Goal: Information Seeking & Learning: Understand process/instructions

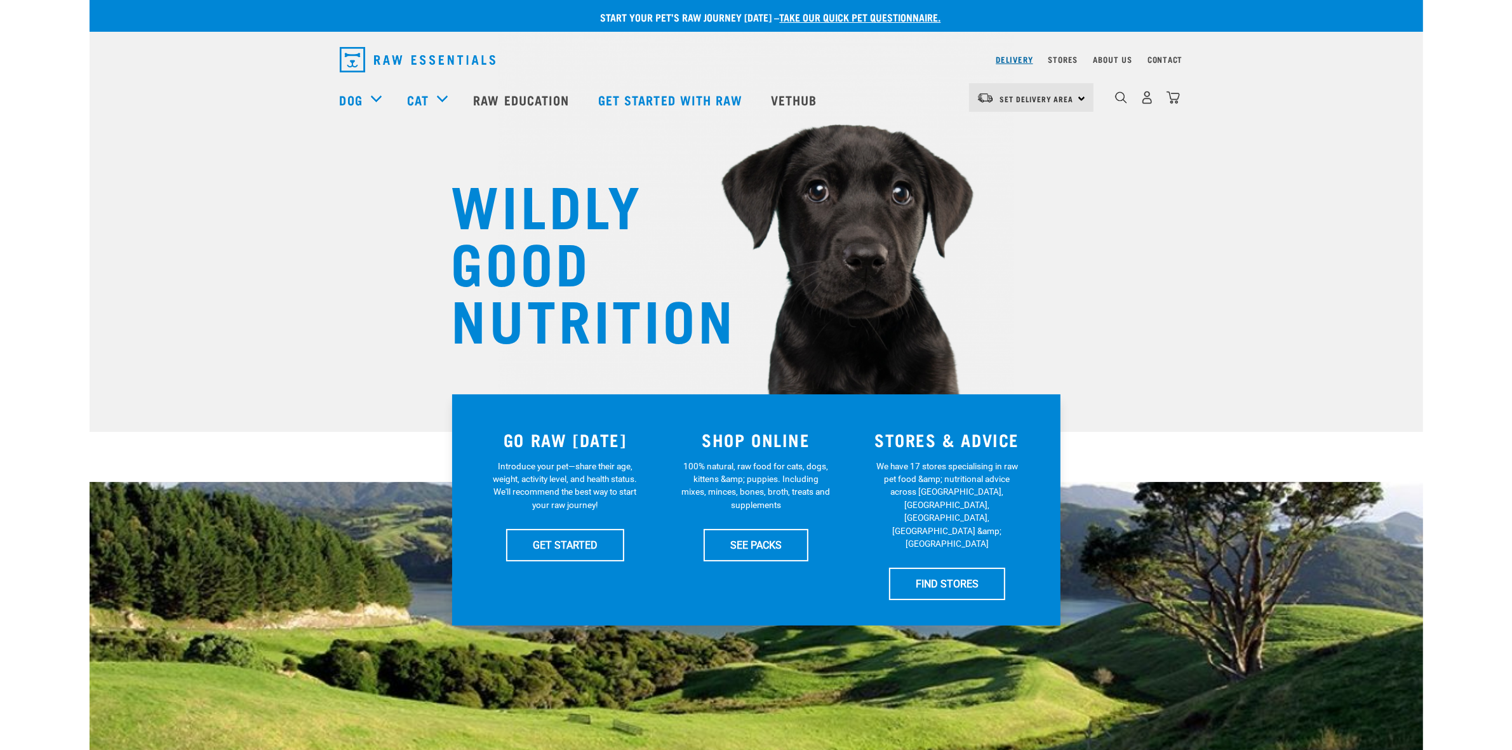
click at [1011, 61] on link "Delivery" at bounding box center [1014, 59] width 37 height 4
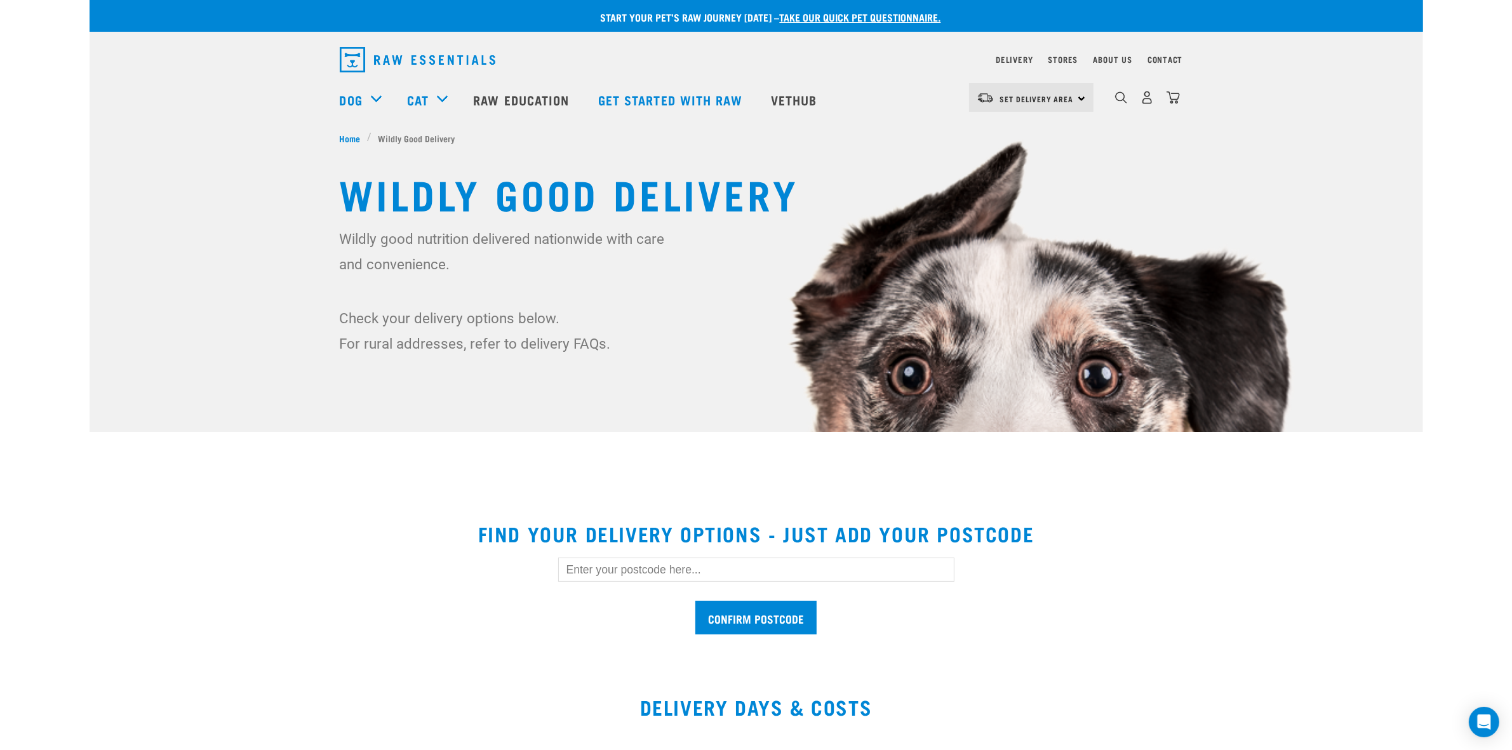
click at [699, 572] on input "text" at bounding box center [756, 570] width 396 height 24
click at [695, 601] on input "Confirm postcode" at bounding box center [755, 618] width 121 height 34
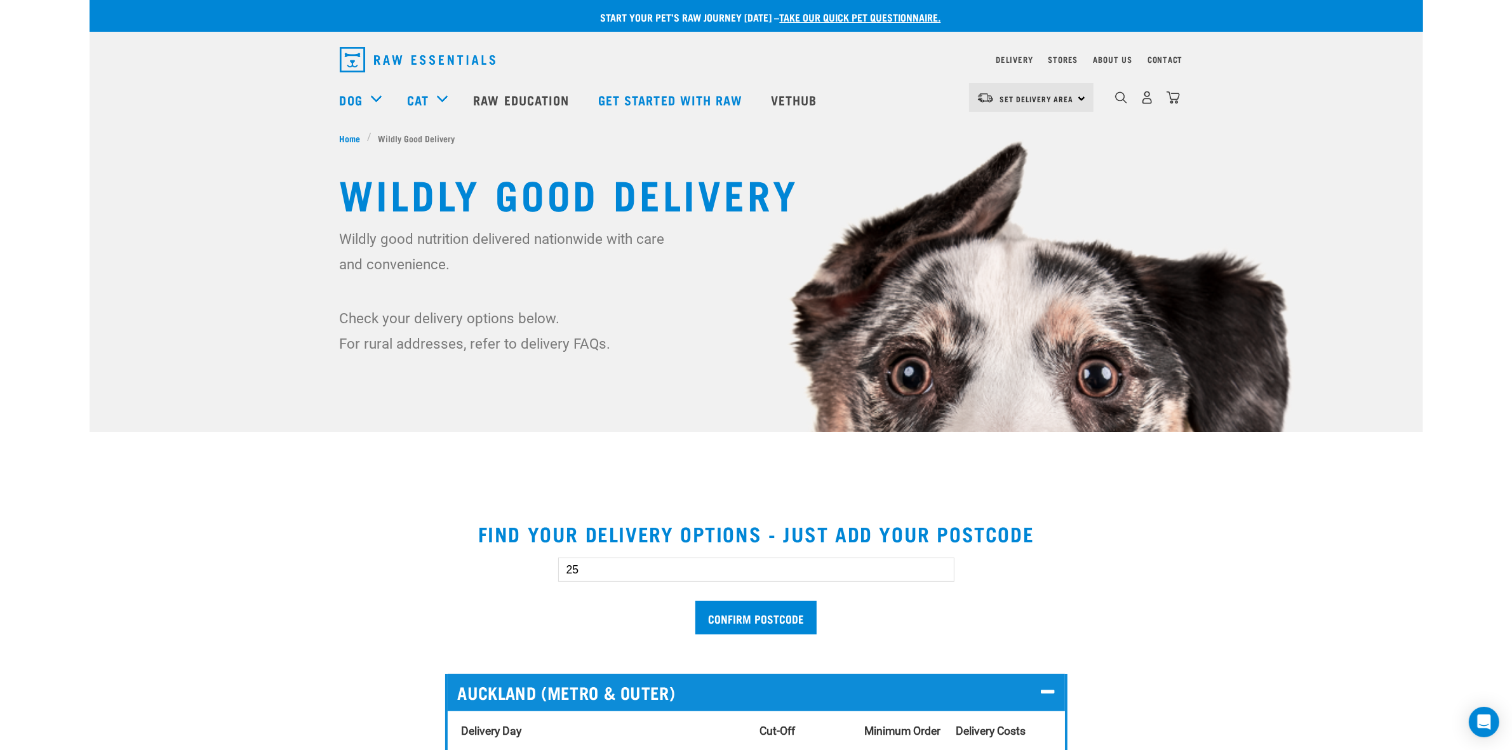
type input "2"
type input "0583"
click at [695, 601] on input "Confirm postcode" at bounding box center [755, 618] width 121 height 34
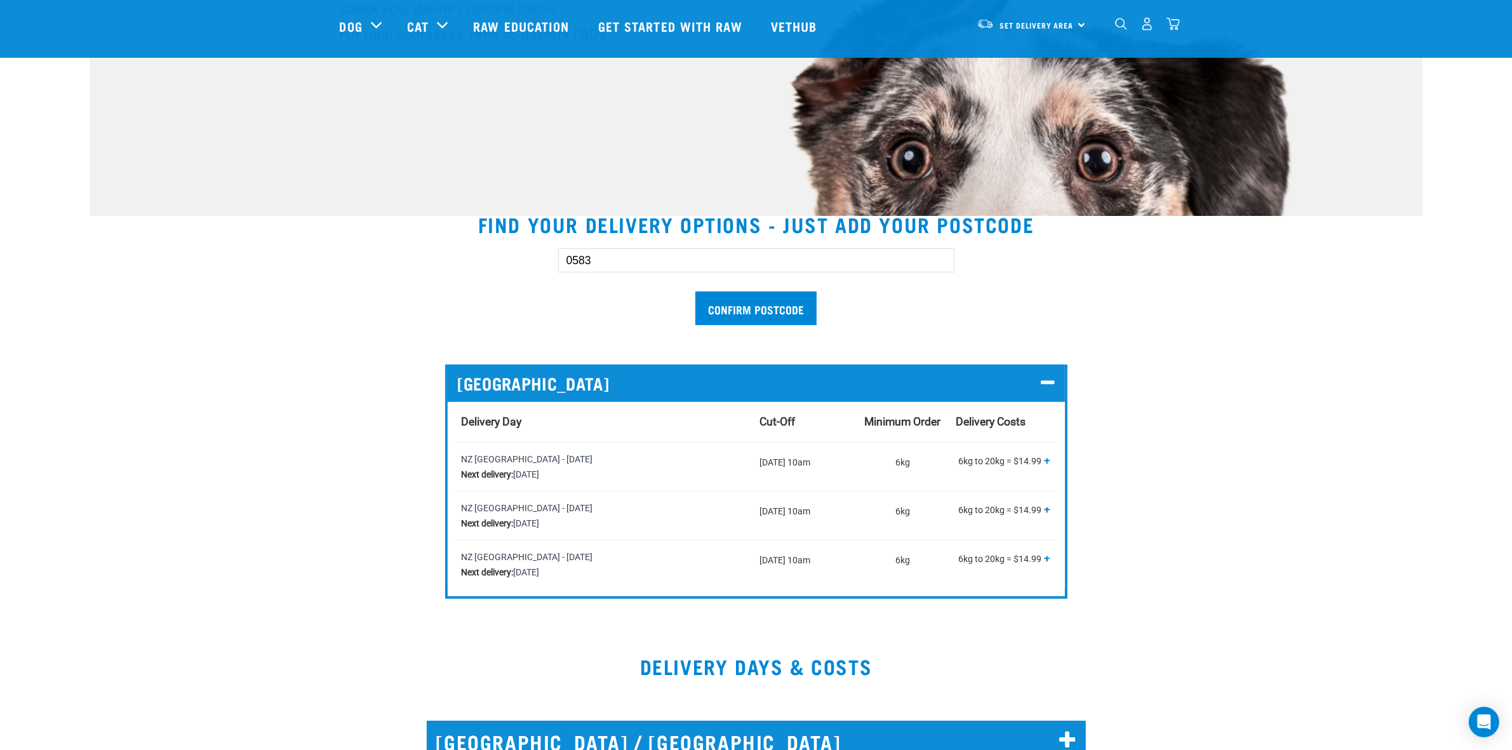
scroll to position [238, 0]
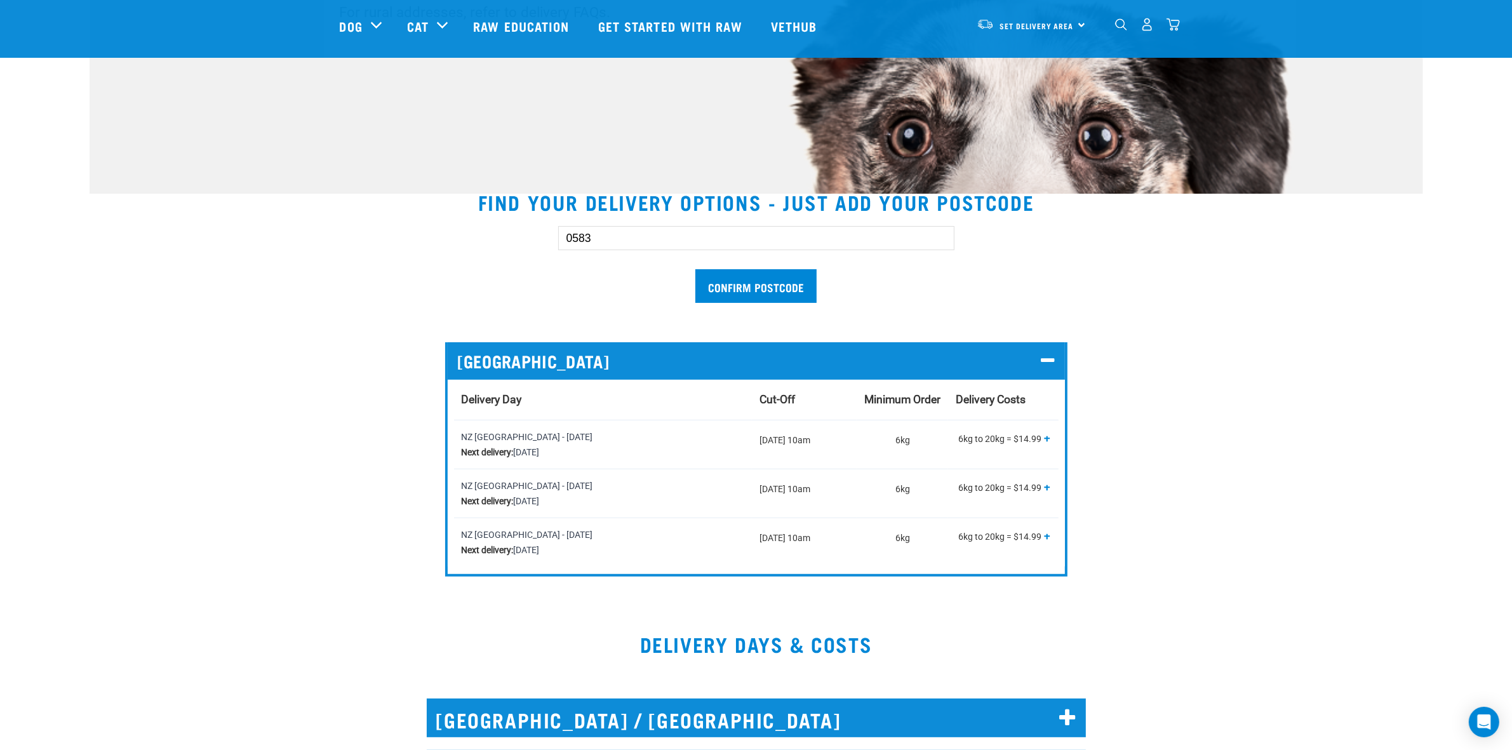
click at [1049, 437] on span "+" at bounding box center [1048, 438] width 6 height 13
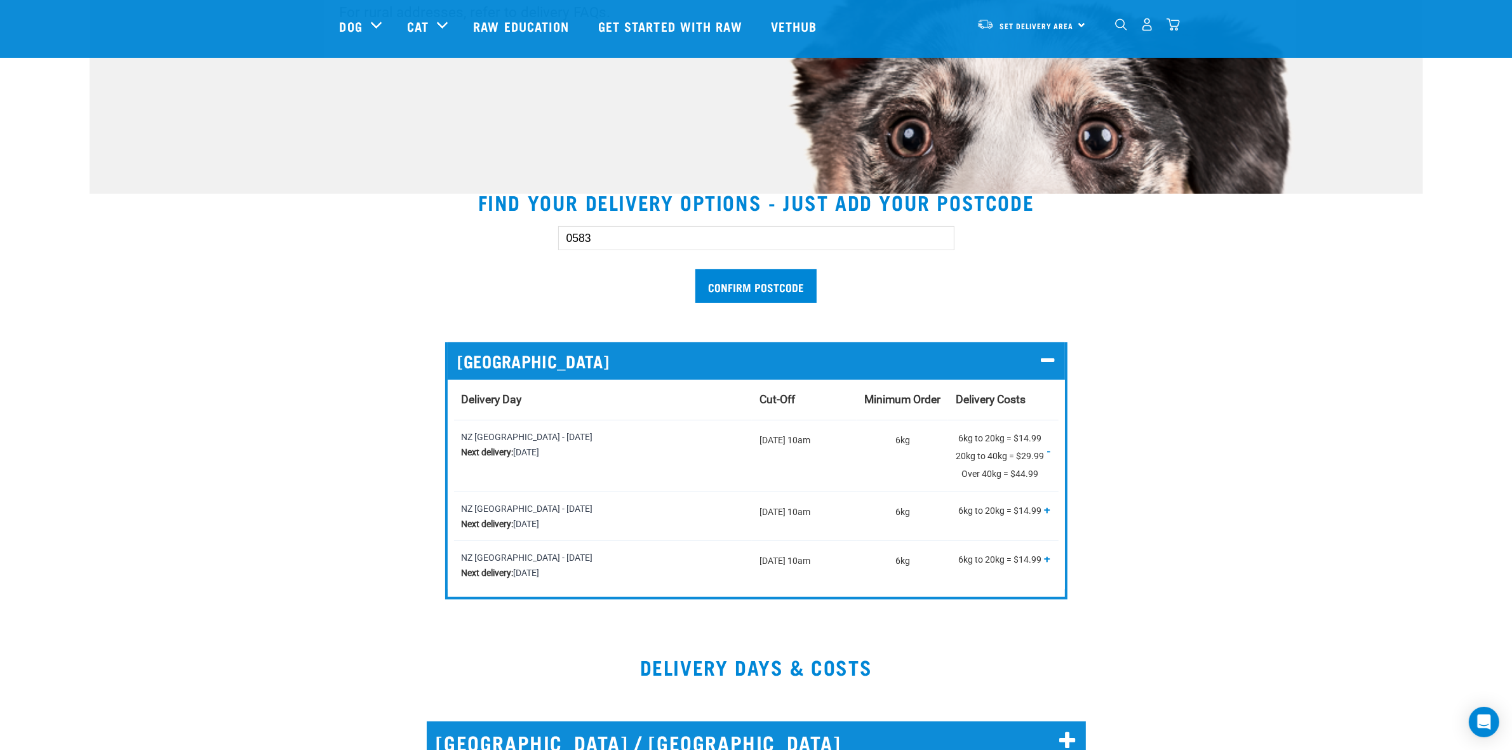
click at [1049, 451] on span "-" at bounding box center [1049, 451] width 3 height 13
